Goal: Task Accomplishment & Management: Use online tool/utility

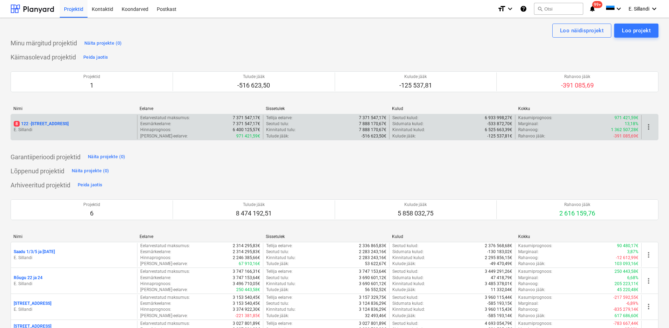
click at [52, 126] on p "8 122 - [STREET_ADDRESS]" at bounding box center [41, 124] width 55 height 6
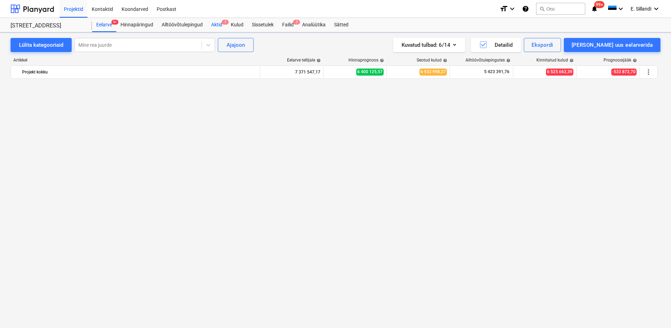
click at [209, 24] on div "Aktid 1" at bounding box center [217, 25] width 20 height 14
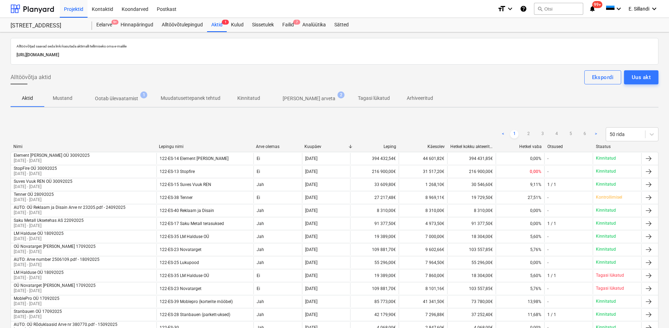
scroll to position [459, 0]
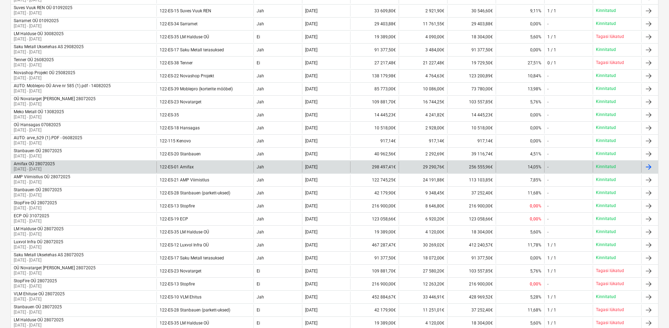
click at [133, 164] on div "Amifax OÜ 28072025 [DATE] - [DATE]" at bounding box center [83, 166] width 145 height 11
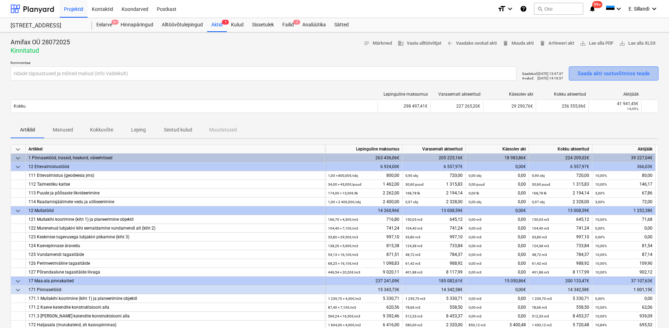
click at [631, 77] on div "Saada akti vastuvõtmise teade" at bounding box center [613, 73] width 72 height 9
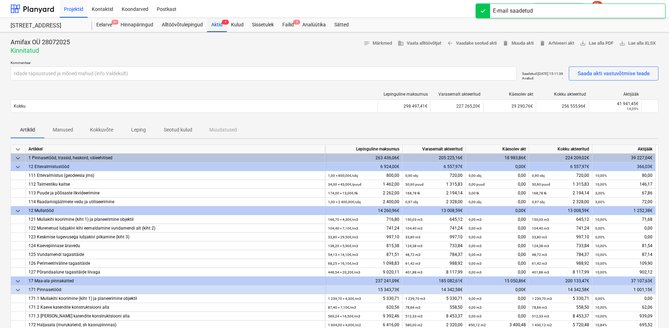
click at [217, 25] on div "Aktid 1" at bounding box center [217, 25] width 20 height 14
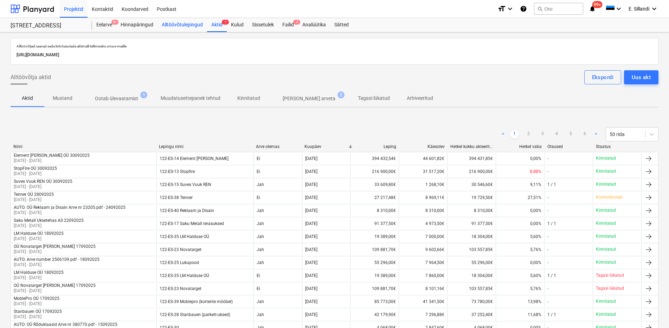
click at [176, 26] on div "Alltöövõtulepingud" at bounding box center [182, 25] width 50 height 14
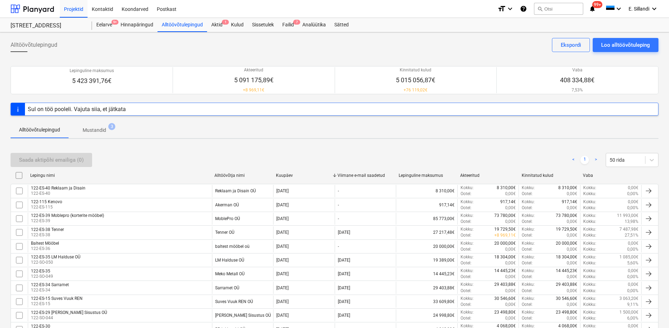
scroll to position [434, 0]
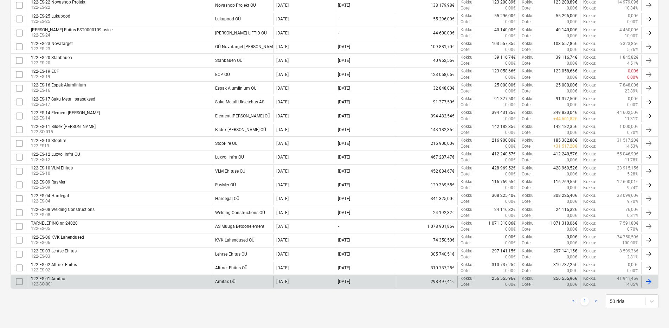
click at [210, 279] on div "122-ES-01 Amifax 122-SO-001" at bounding box center [120, 281] width 184 height 12
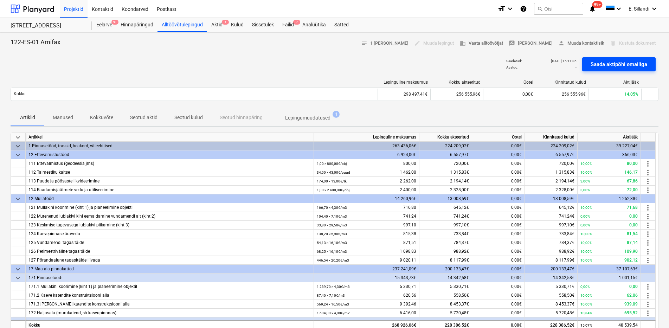
click at [612, 64] on div "Saada aktipõhi emailiga" at bounding box center [618, 64] width 57 height 9
click at [213, 24] on div "Aktid 1" at bounding box center [217, 25] width 20 height 14
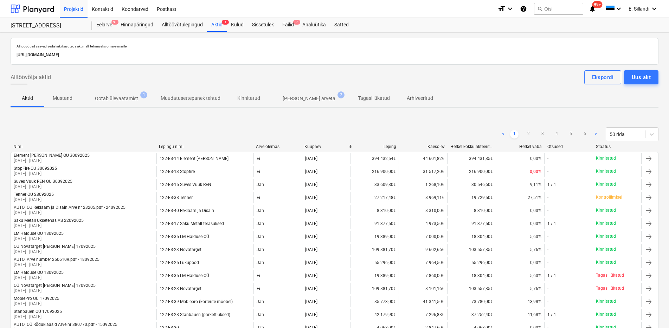
click at [129, 101] on p "Ootab ülevaatamist" at bounding box center [116, 98] width 43 height 7
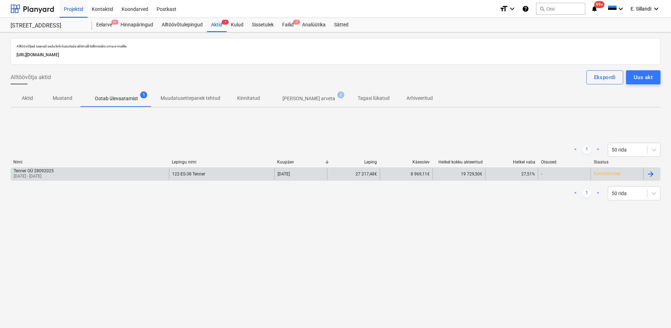
click at [54, 174] on p "[DATE] - [DATE]" at bounding box center [34, 176] width 40 height 6
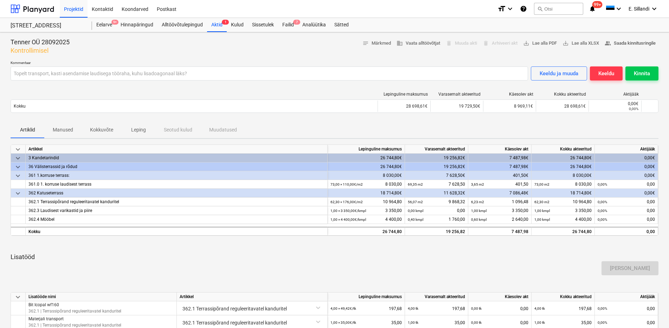
click at [619, 46] on span "people_alt Saada kinnitusringile" at bounding box center [629, 43] width 51 height 8
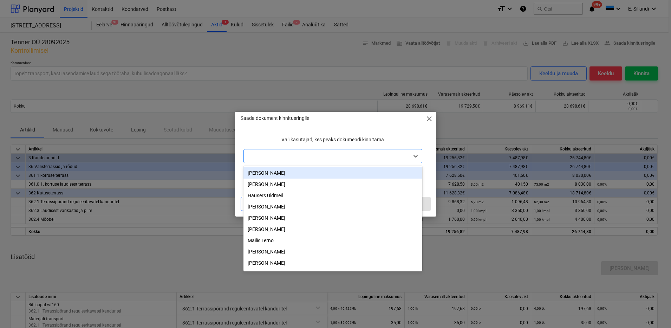
click at [323, 158] on div at bounding box center [326, 155] width 158 height 7
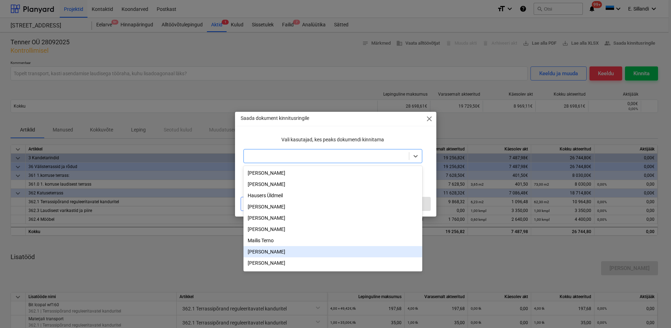
click at [294, 254] on div "[PERSON_NAME]" at bounding box center [332, 251] width 179 height 11
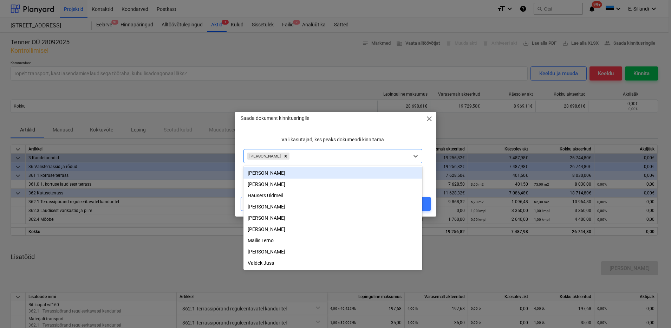
click at [388, 133] on div "Vali kasutajad, kes peaks dokumendi kinnitama" at bounding box center [333, 139] width 184 height 13
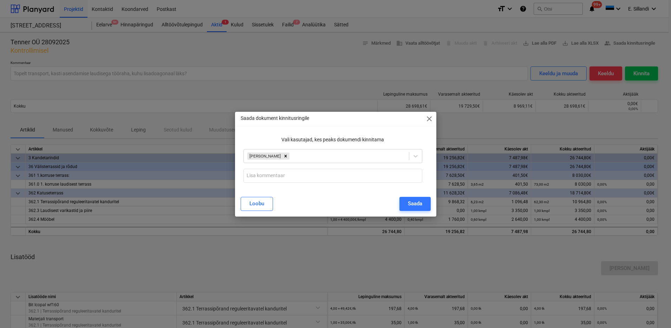
drag, startPoint x: 408, startPoint y: 207, endPoint x: 405, endPoint y: 209, distance: 4.2
click at [408, 208] on div "Saada" at bounding box center [415, 203] width 14 height 9
